Goal: Information Seeking & Learning: Learn about a topic

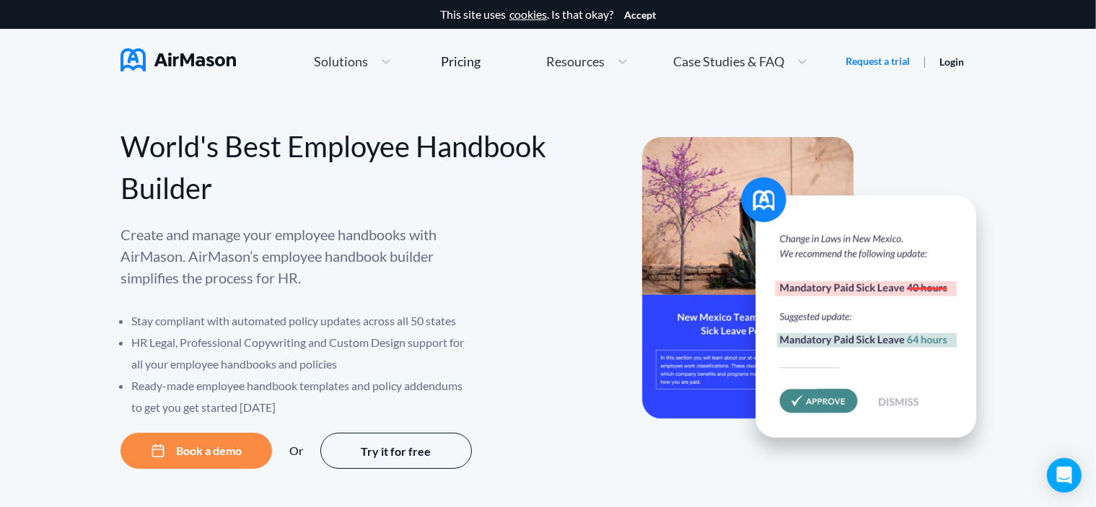
click at [84, 366] on div "World's Best Employee Handbook Builder Create and manage your employee handbook…" at bounding box center [548, 310] width 1096 height 433
click at [602, 59] on span "Resources" at bounding box center [575, 61] width 58 height 13
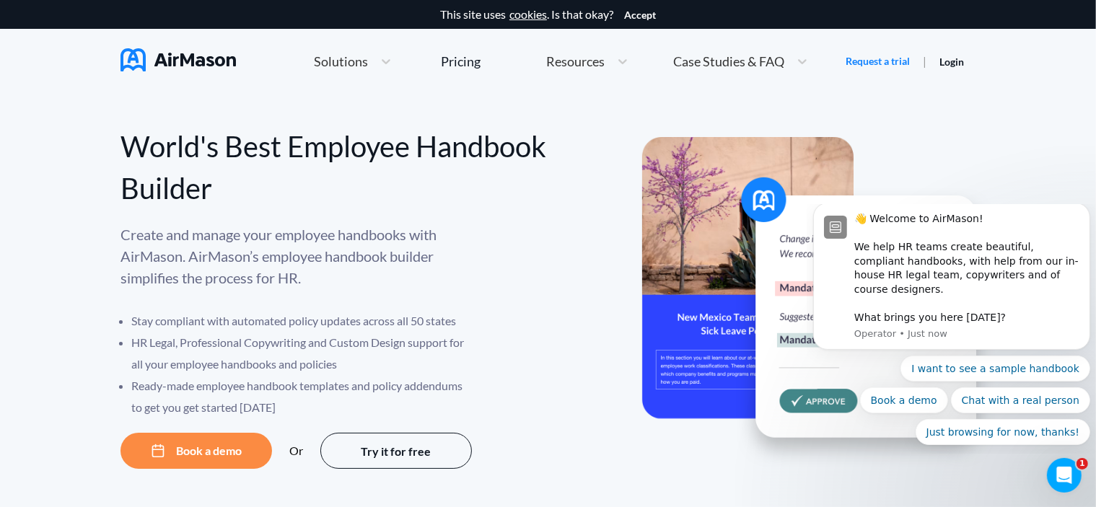
click at [516, 126] on div "World's Best Employee Handbook Builder" at bounding box center [335, 168] width 428 height 84
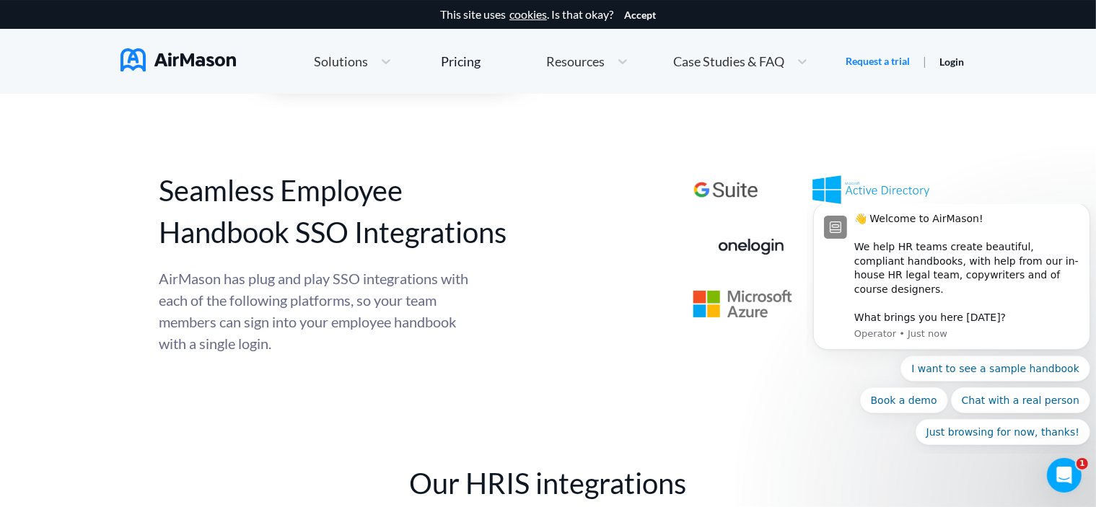
scroll to position [5095, 0]
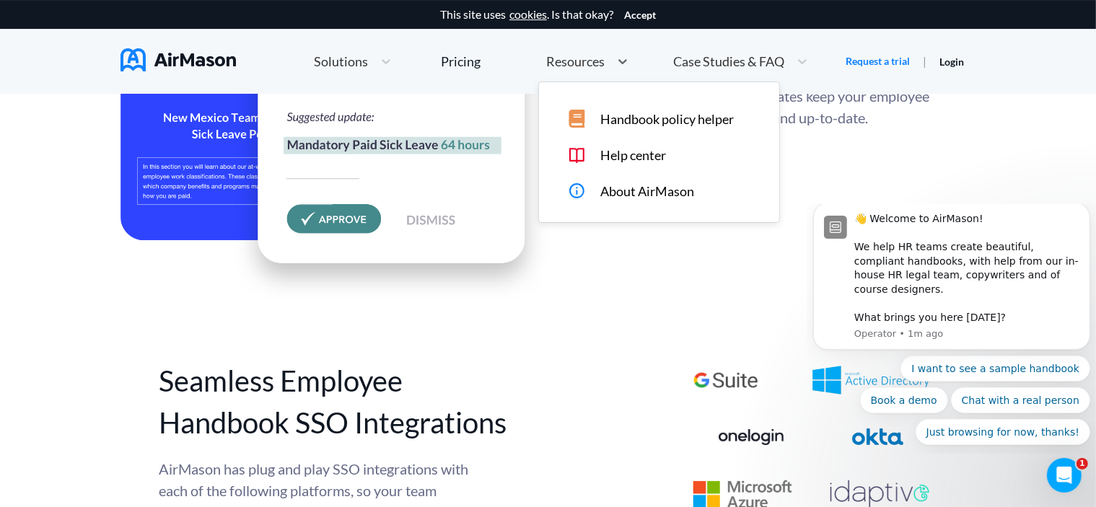
click at [586, 65] on span "Resources" at bounding box center [575, 61] width 58 height 13
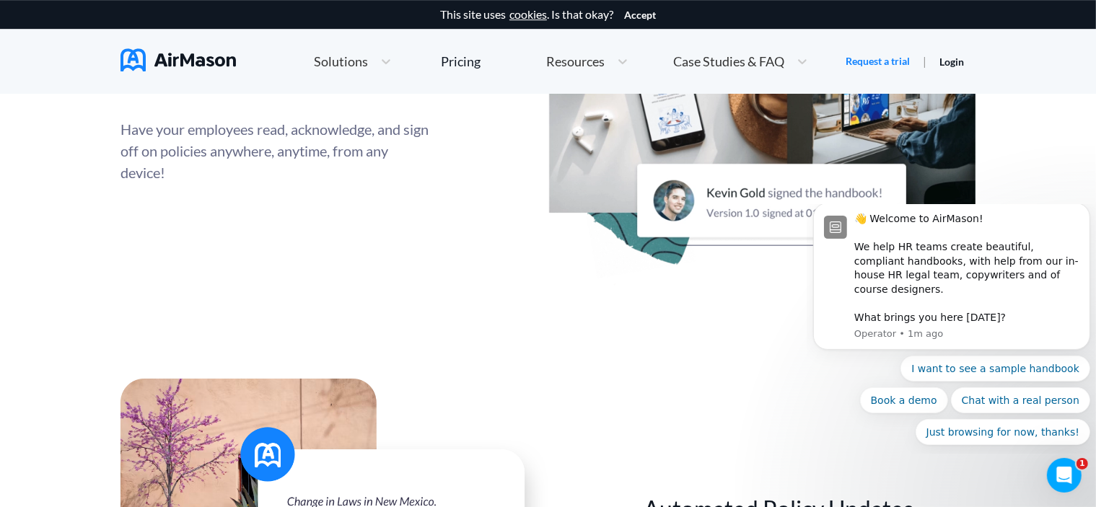
click at [451, 224] on div "Employee Handbook Access On The Go Have your employees read, acknowledge, and s…" at bounding box center [548, 111] width 855 height 420
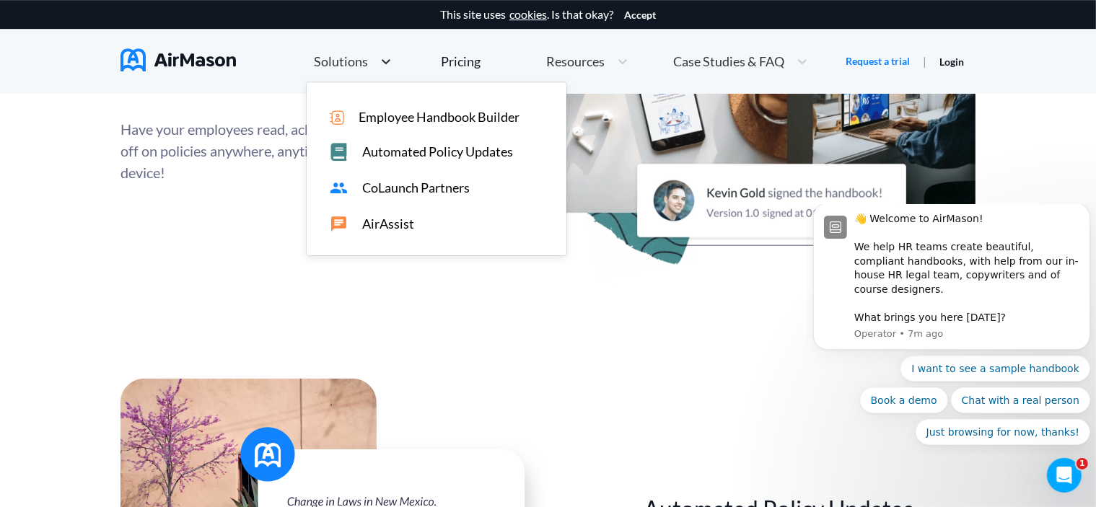
click at [374, 58] on div at bounding box center [386, 61] width 26 height 14
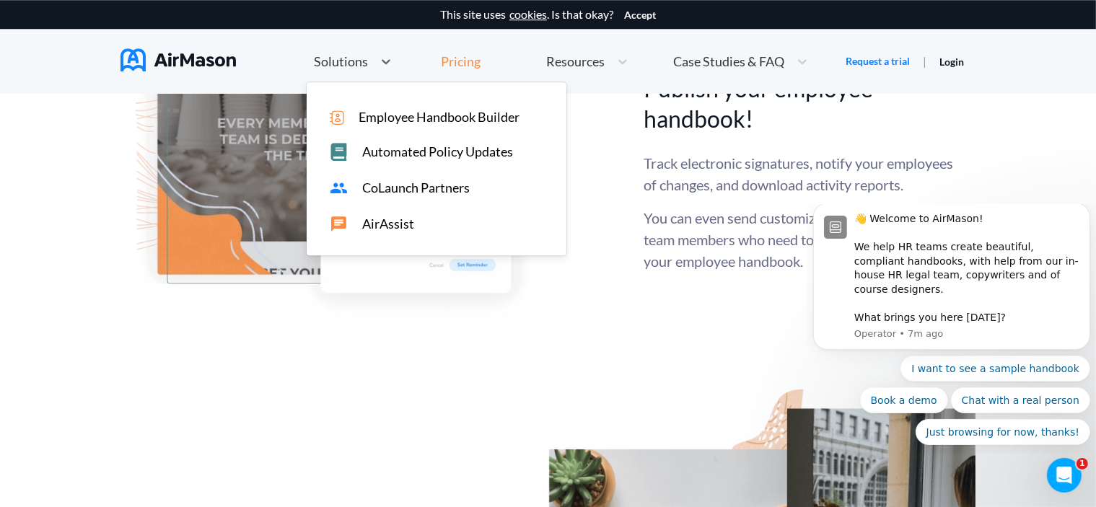
click at [475, 58] on div "Pricing" at bounding box center [461, 61] width 40 height 13
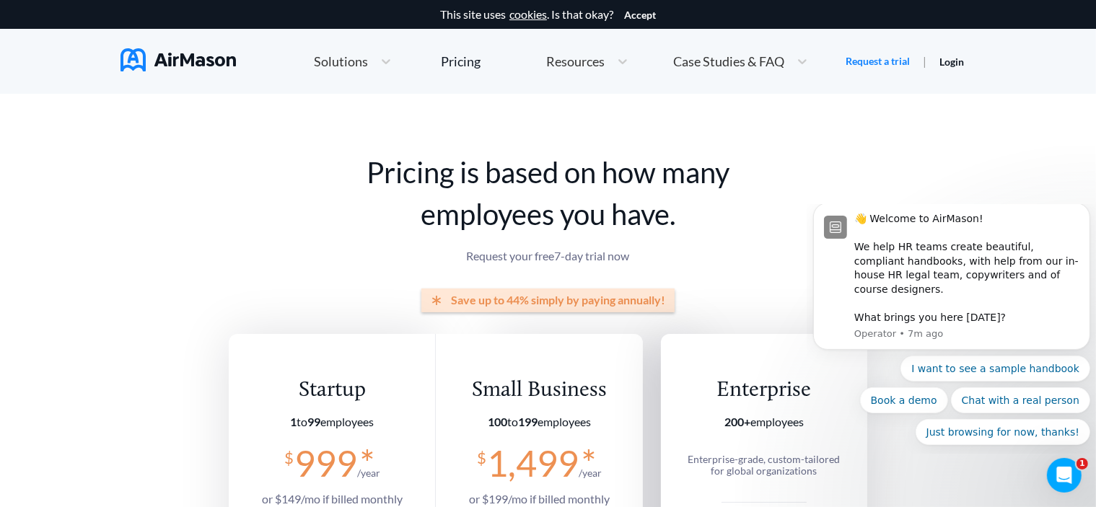
click at [549, 56] on span "Resources" at bounding box center [575, 61] width 58 height 13
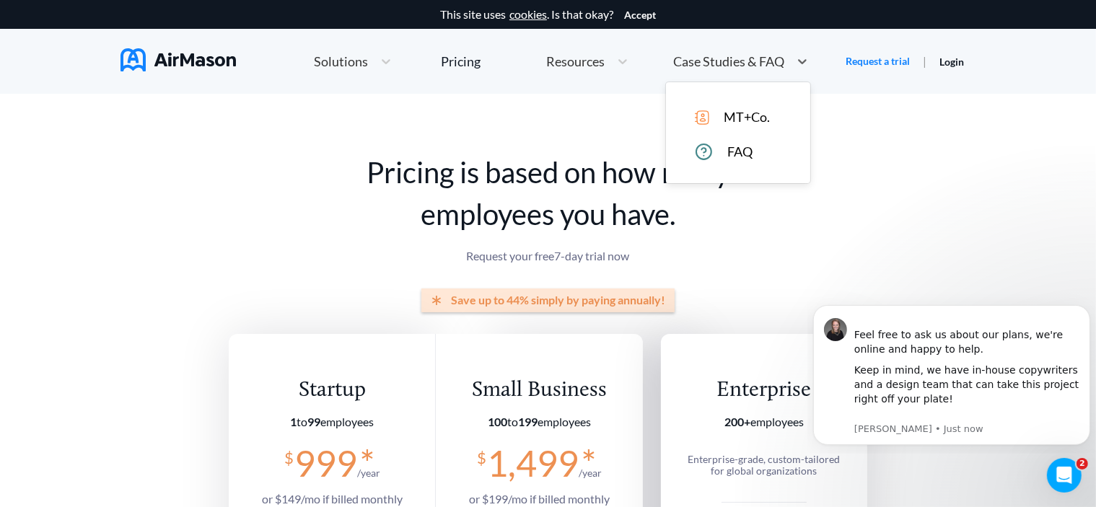
click at [749, 67] on span "Case Studies & FAQ" at bounding box center [728, 61] width 111 height 13
